Goal: Information Seeking & Learning: Learn about a topic

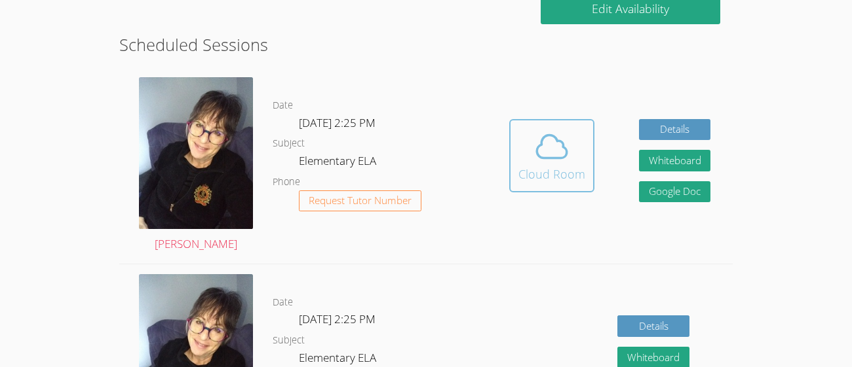
scroll to position [340, 0]
click at [548, 178] on div "Cloud Room" at bounding box center [551, 174] width 67 height 18
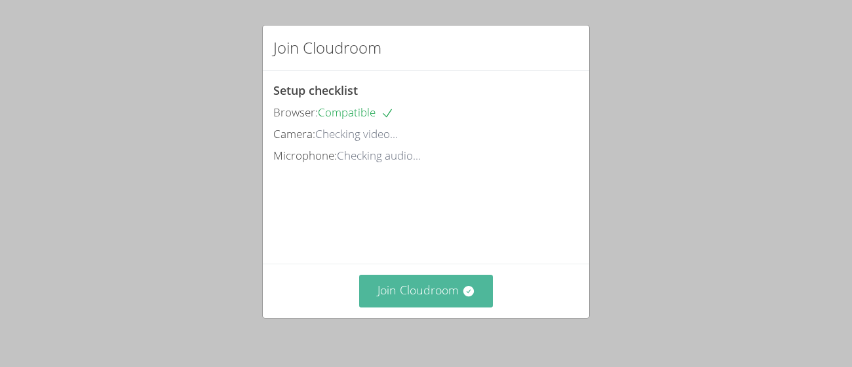
click at [454, 300] on button "Join Cloudroom" at bounding box center [426, 291] width 134 height 32
click at [475, 286] on button "Join Cloudroom" at bounding box center [426, 291] width 134 height 32
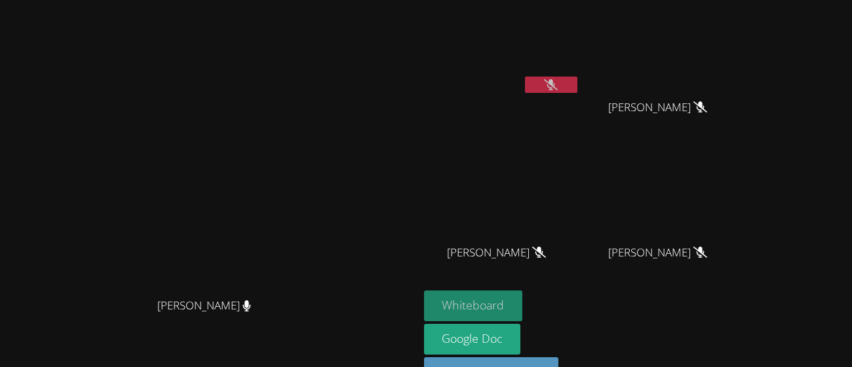
click at [523, 302] on button "Whiteboard" at bounding box center [473, 306] width 99 height 31
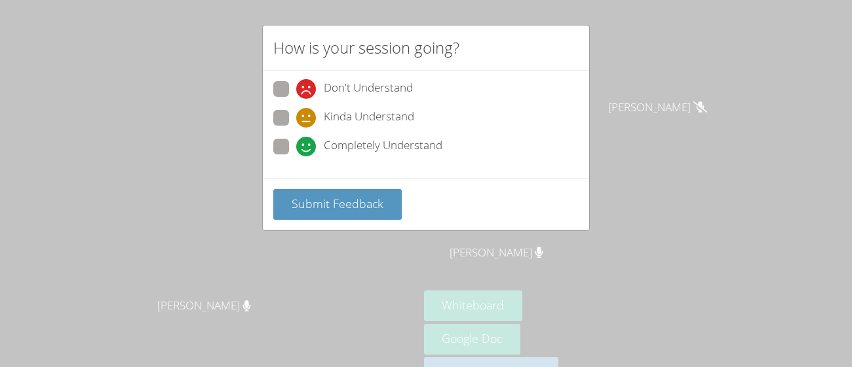
click at [360, 143] on span "Completely Understand" at bounding box center [383, 147] width 119 height 20
click at [307, 143] on input "Completely Understand" at bounding box center [301, 144] width 11 height 11
radio input "true"
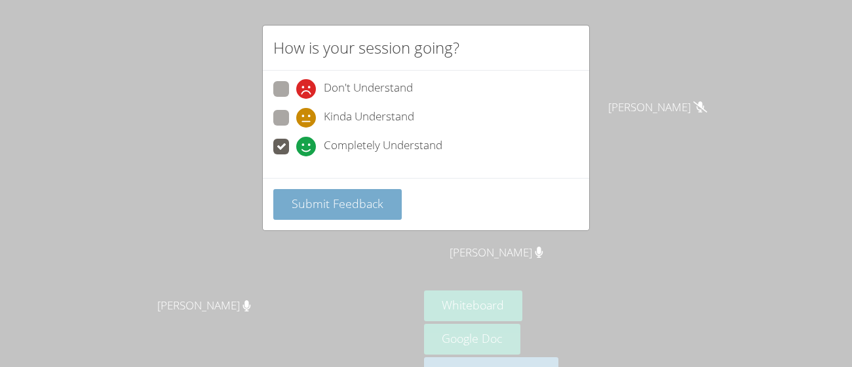
click at [386, 197] on button "Submit Feedback" at bounding box center [337, 204] width 128 height 31
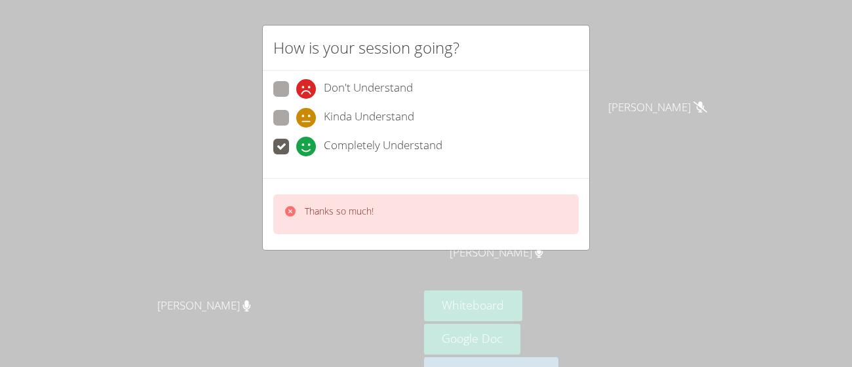
click at [290, 215] on icon at bounding box center [290, 211] width 10 height 10
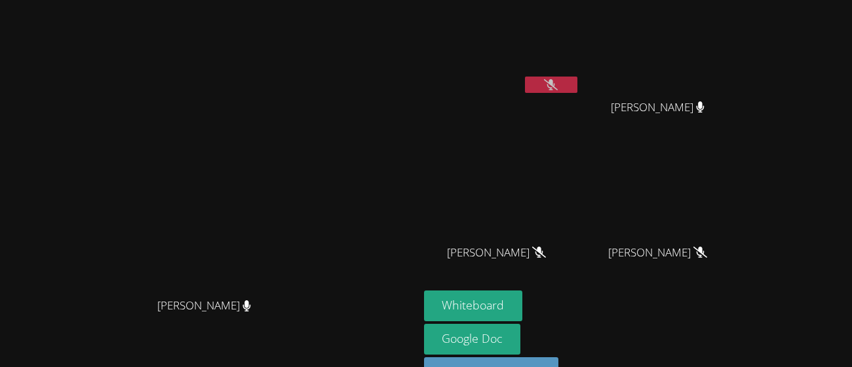
click at [557, 82] on icon at bounding box center [551, 84] width 14 height 11
click at [577, 79] on button at bounding box center [551, 85] width 52 height 16
click at [557, 87] on icon at bounding box center [551, 84] width 14 height 11
click at [555, 87] on icon at bounding box center [550, 84] width 9 height 11
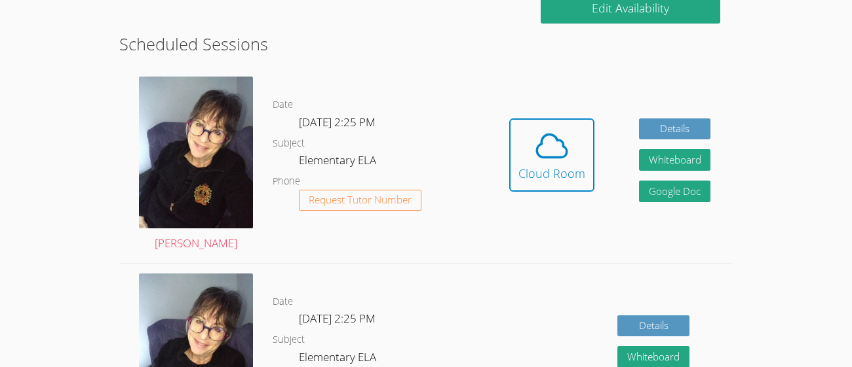
scroll to position [295, 0]
